Goal: Find specific page/section: Find specific page/section

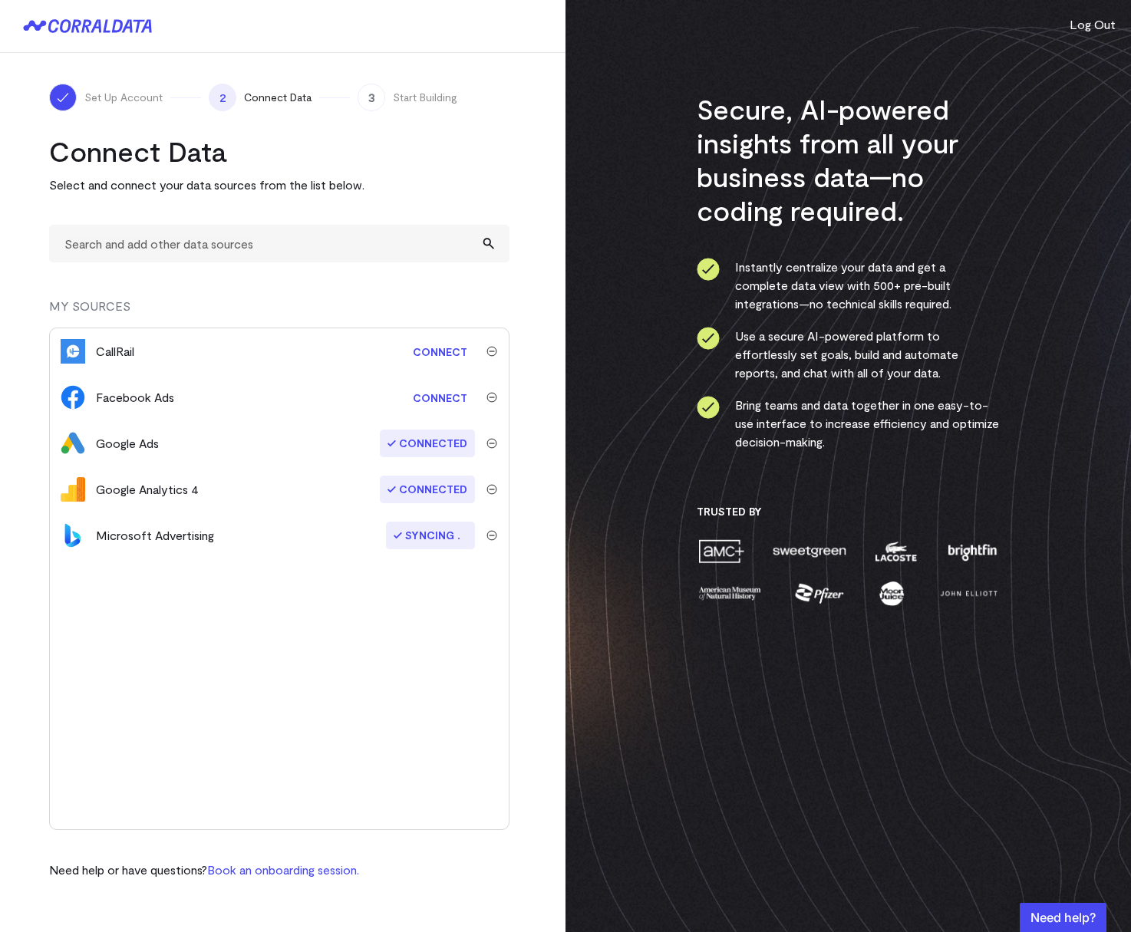
click at [232, 731] on div "CallRail Connect Facebook Ads Connect Google Ads Connected Google Analytics 4 C…" at bounding box center [279, 579] width 460 height 502
